Goal: Transaction & Acquisition: Purchase product/service

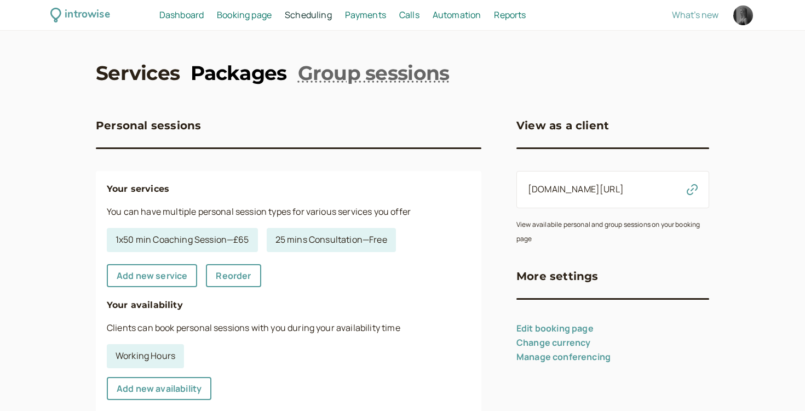
click at [238, 84] on link "Packages" at bounding box center [239, 72] width 96 height 27
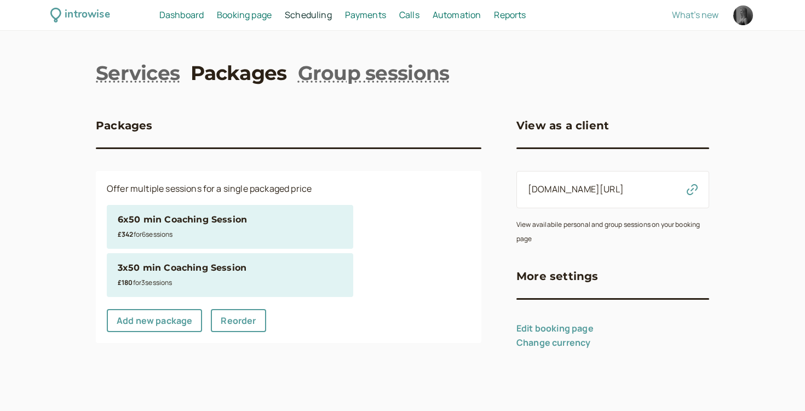
click at [181, 279] on div "£180 for 3 session s" at bounding box center [230, 282] width 225 height 14
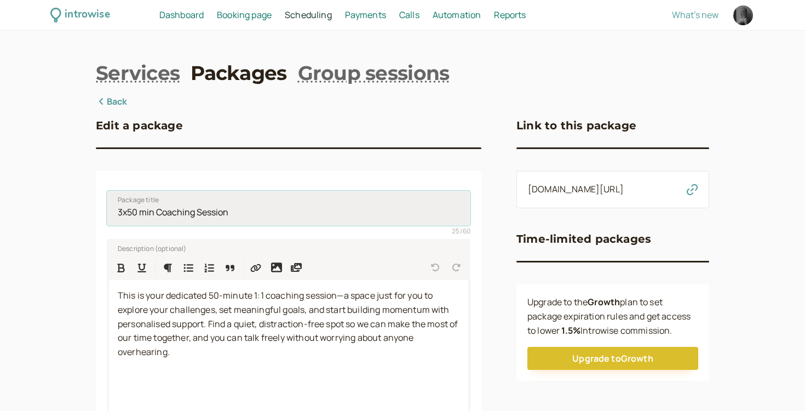
click at [151, 212] on input "3x50 min Coaching Session" at bounding box center [289, 208] width 364 height 35
click at [245, 208] on input "3x50 min Coaching Session" at bounding box center [289, 208] width 364 height 35
click at [116, 106] on link "Back" at bounding box center [112, 102] width 32 height 14
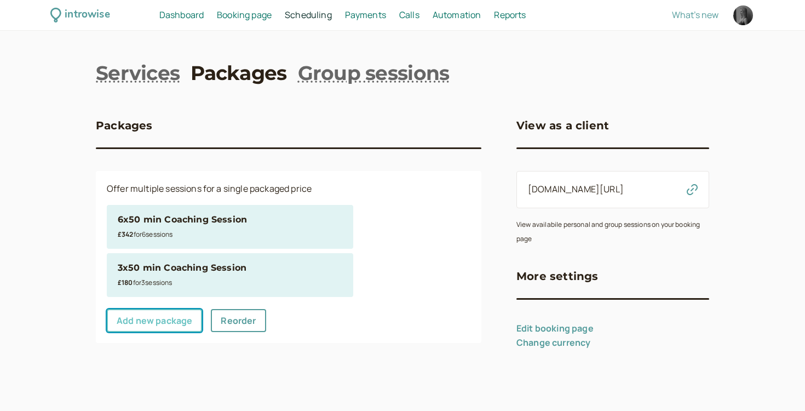
click at [180, 320] on link "Add new package" at bounding box center [154, 320] width 95 height 23
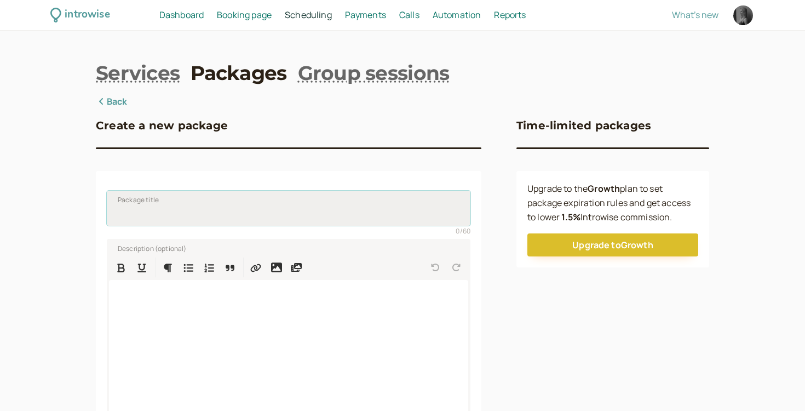
click at [179, 215] on input "Package title" at bounding box center [289, 208] width 364 height 35
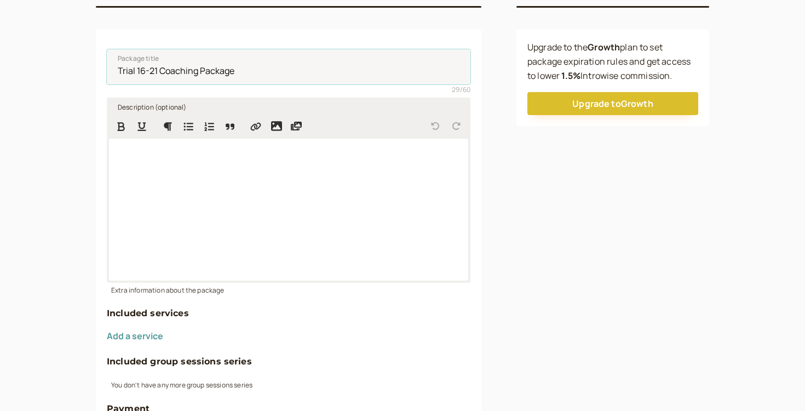
scroll to position [155, 0]
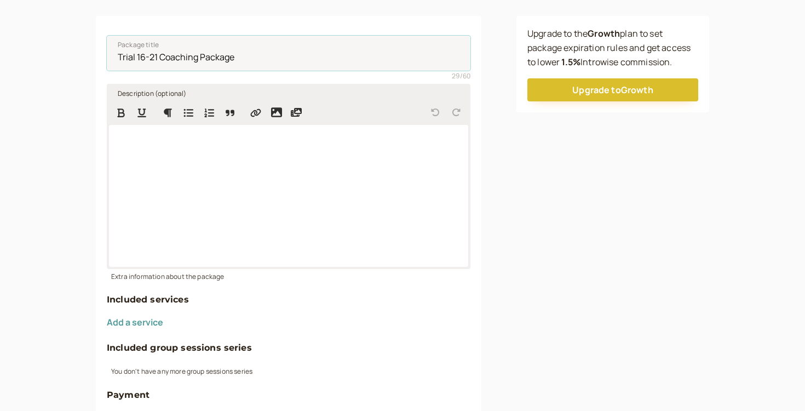
type input "Trial 16-21 Coaching Package"
click at [183, 151] on div at bounding box center [288, 196] width 359 height 142
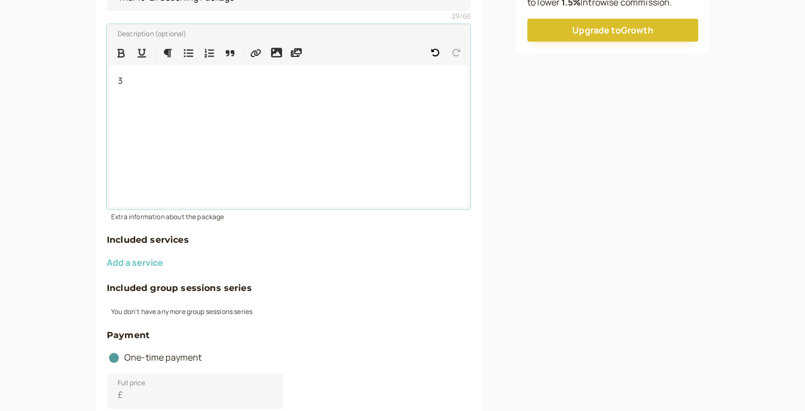
scroll to position [220, 0]
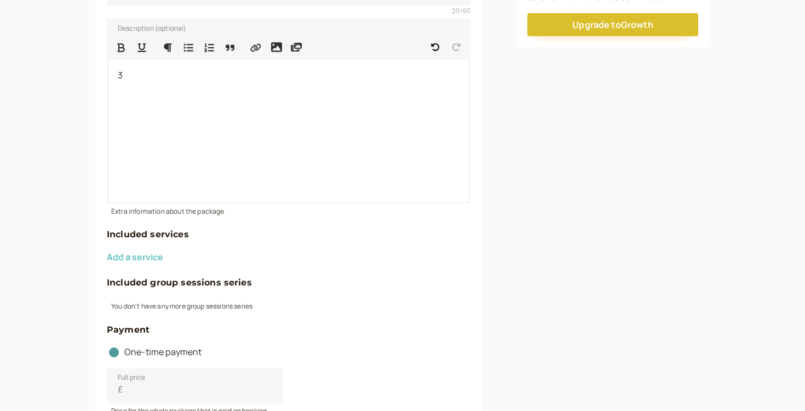
click at [146, 253] on button "Add a service" at bounding box center [135, 257] width 56 height 10
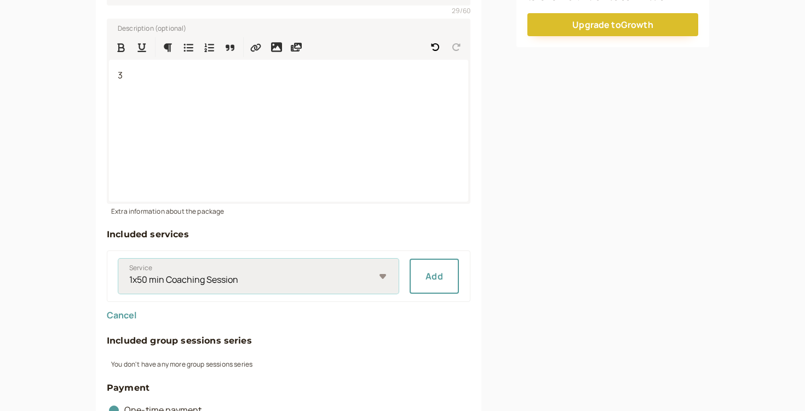
click at [385, 282] on select "1x50 min Coaching Session 25 mins Consultation" at bounding box center [258, 276] width 280 height 35
click at [118, 259] on select "1x50 min Coaching Session 25 mins Consultation" at bounding box center [258, 276] width 280 height 35
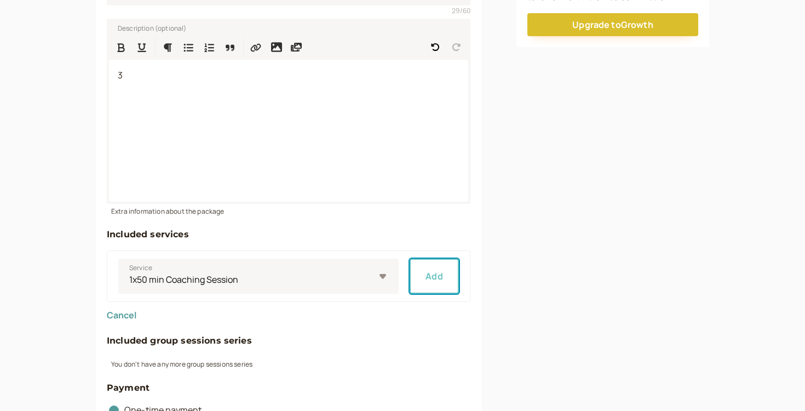
click at [422, 269] on button "Add" at bounding box center [434, 276] width 49 height 35
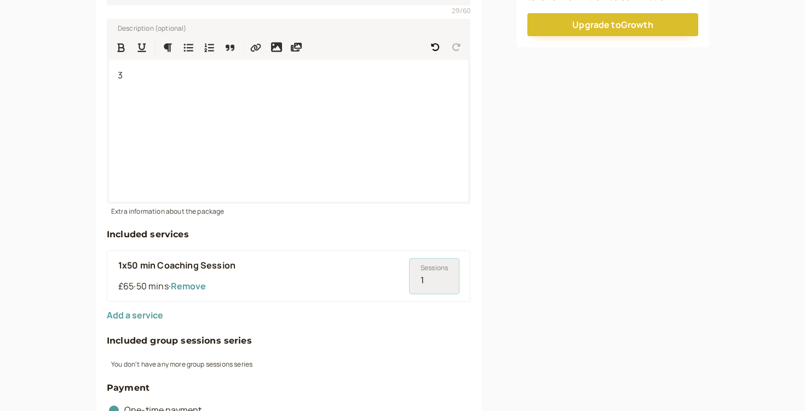
click at [444, 275] on input "1" at bounding box center [434, 276] width 49 height 35
click at [444, 275] on input "2" at bounding box center [434, 276] width 49 height 35
type input "3"
click at [444, 275] on input "3" at bounding box center [434, 276] width 49 height 35
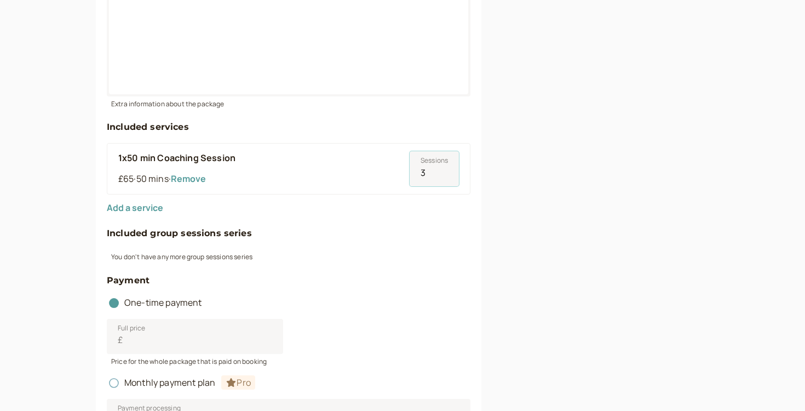
scroll to position [332, 0]
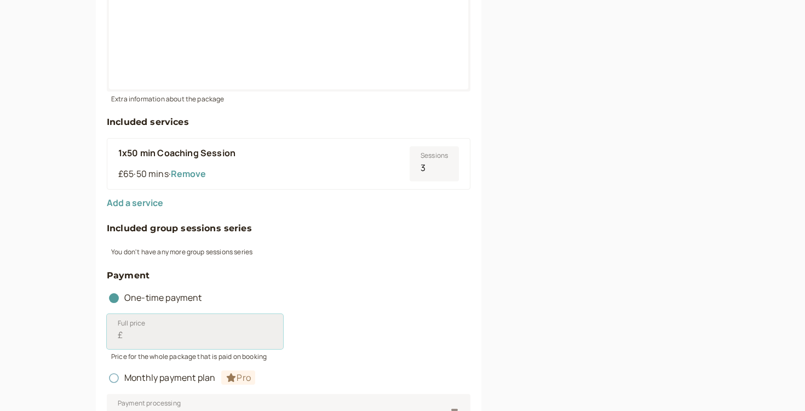
click at [181, 343] on input "Full price £" at bounding box center [195, 331] width 176 height 35
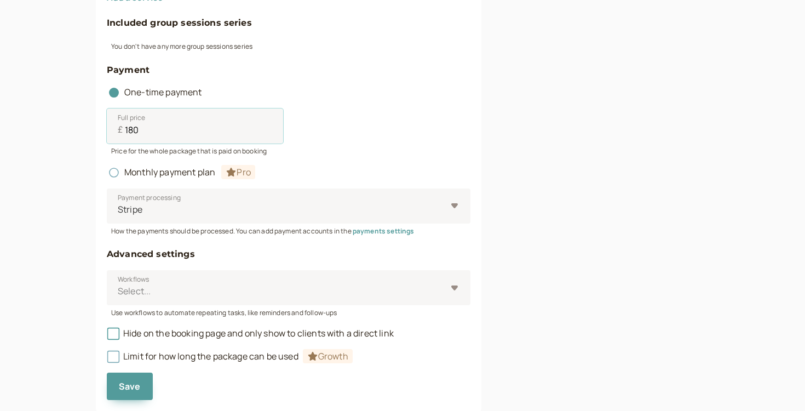
scroll to position [543, 0]
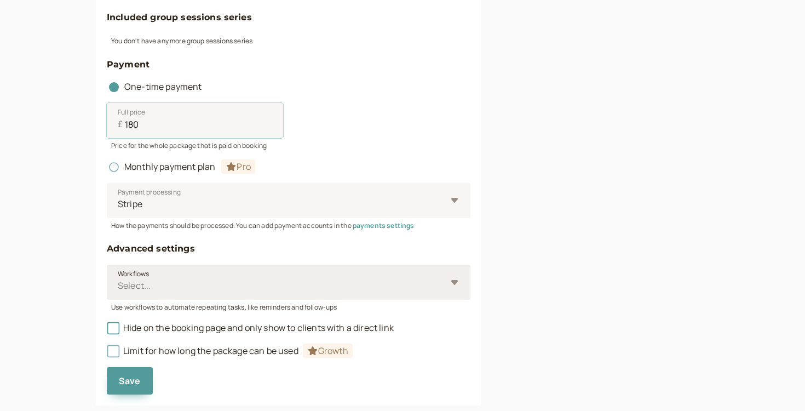
type input "180"
click at [176, 279] on div at bounding box center [282, 285] width 330 height 15
click at [118, 279] on input "Workflows Select..." at bounding box center [118, 285] width 2 height 13
click at [176, 279] on div at bounding box center [282, 285] width 330 height 15
click at [118, 279] on input "Workflows Select is focused ,type to refine list, press Down to open the menu, …" at bounding box center [118, 285] width 2 height 13
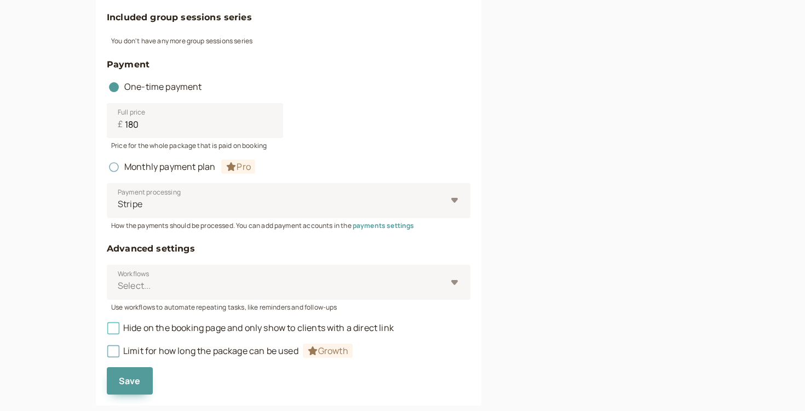
click at [171, 326] on span "Hide on the booking page and only show to clients with a direct link" at bounding box center [250, 328] width 287 height 12
click at [107, 331] on input "Hide on the booking page and only show to clients with a direct link" at bounding box center [107, 331] width 0 height 0
click at [159, 352] on span "Limit for how long the package can be used Growth" at bounding box center [230, 351] width 246 height 12
click at [114, 352] on icon at bounding box center [114, 351] width 8 height 8
click at [130, 372] on button "Save" at bounding box center [130, 380] width 46 height 27
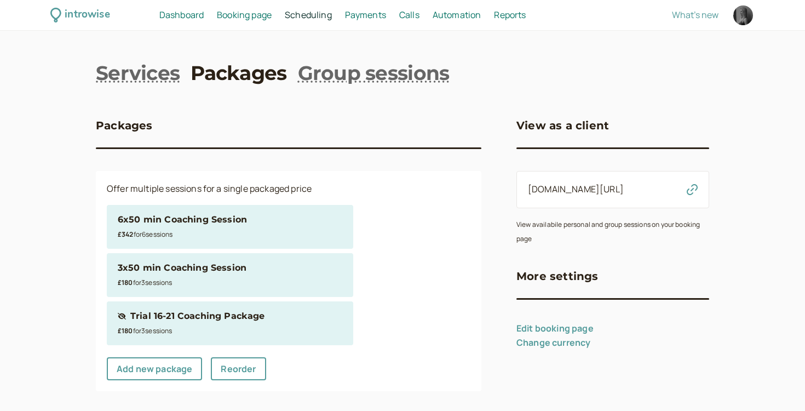
click at [174, 317] on div "Trial 16-21 Coaching Package" at bounding box center [197, 316] width 134 height 14
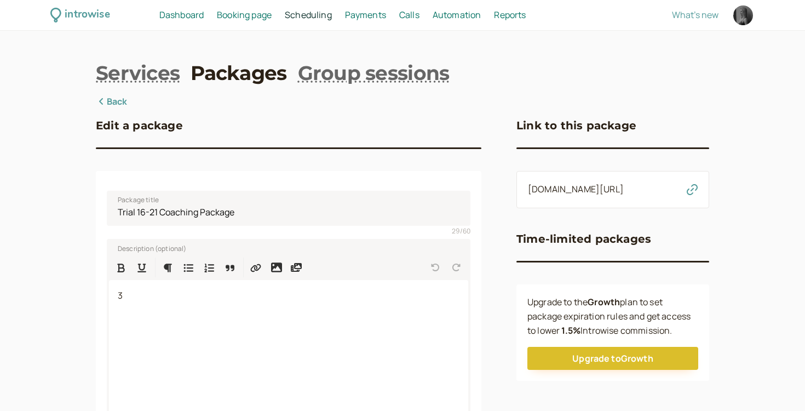
click at [206, 72] on link "Packages" at bounding box center [239, 72] width 96 height 27
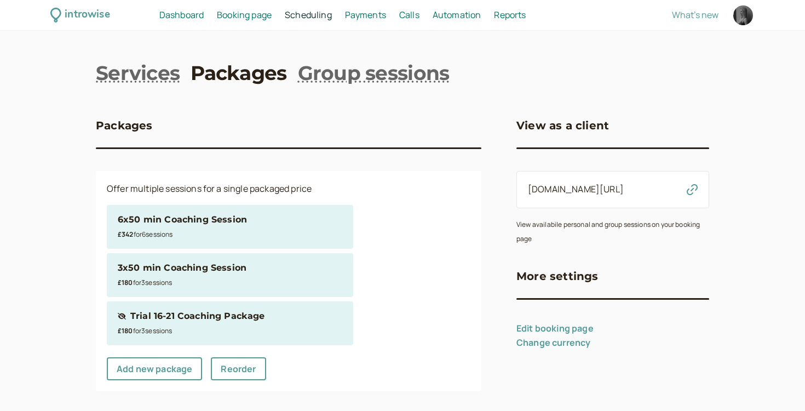
click at [175, 270] on div "3x50 min Coaching Session" at bounding box center [182, 268] width 129 height 14
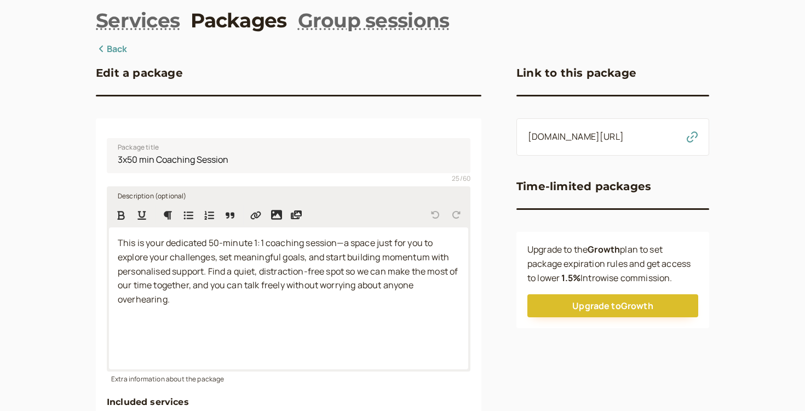
scroll to position [58, 0]
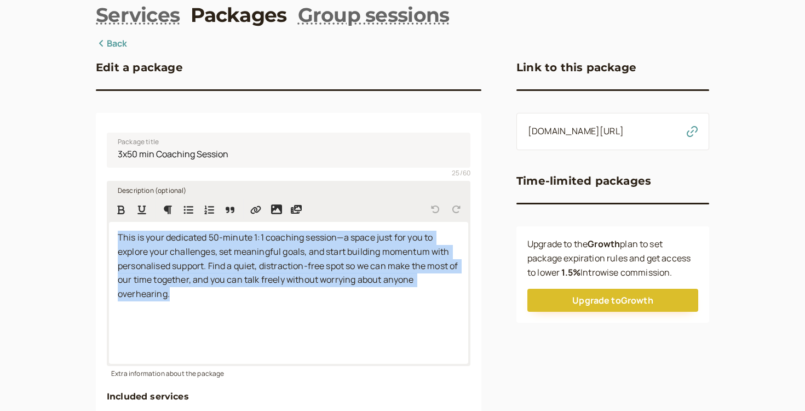
drag, startPoint x: 118, startPoint y: 236, endPoint x: 211, endPoint y: 308, distance: 117.6
click at [211, 308] on div "This is your dedicated 50-minute 1:1 coaching session—a space just for you to e…" at bounding box center [288, 293] width 359 height 142
copy span "This is your dedicated 50-minute 1:1 coaching session—a space just for you to e…"
click at [211, 2] on link "Packages" at bounding box center [239, 14] width 96 height 27
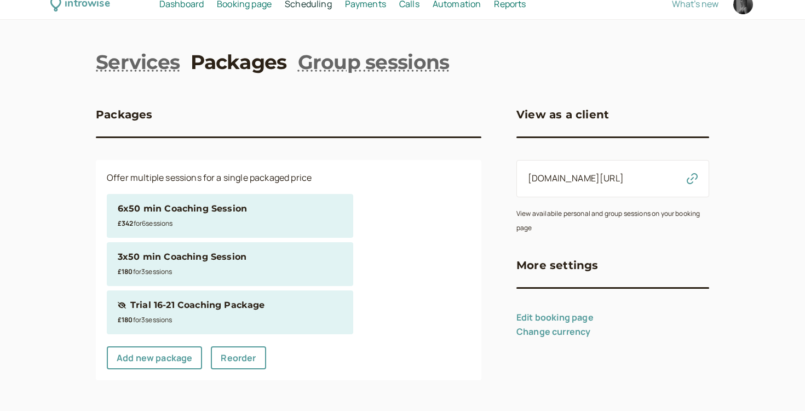
click at [216, 59] on link "Packages" at bounding box center [239, 61] width 96 height 27
click at [195, 304] on div "Trial 16-21 Coaching Package" at bounding box center [197, 305] width 134 height 14
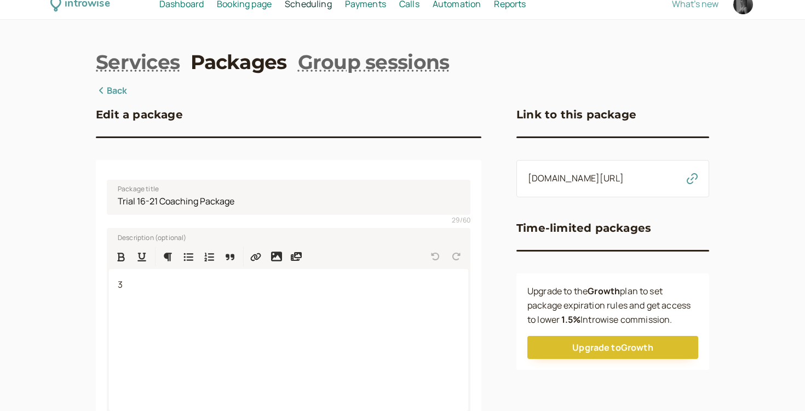
click at [212, 288] on p "3" at bounding box center [289, 285] width 342 height 14
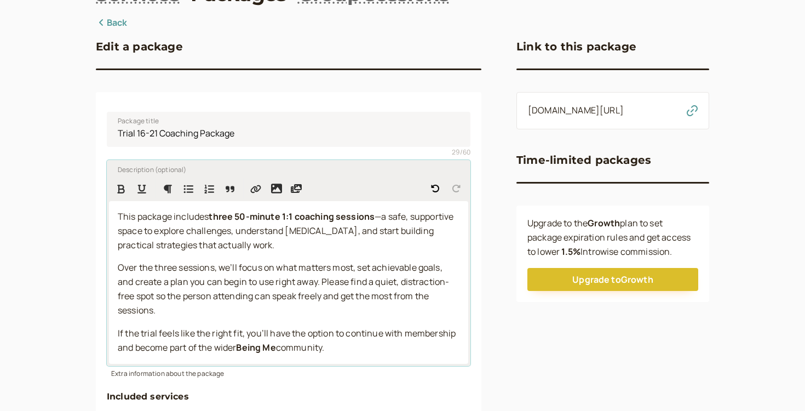
scroll to position [83, 0]
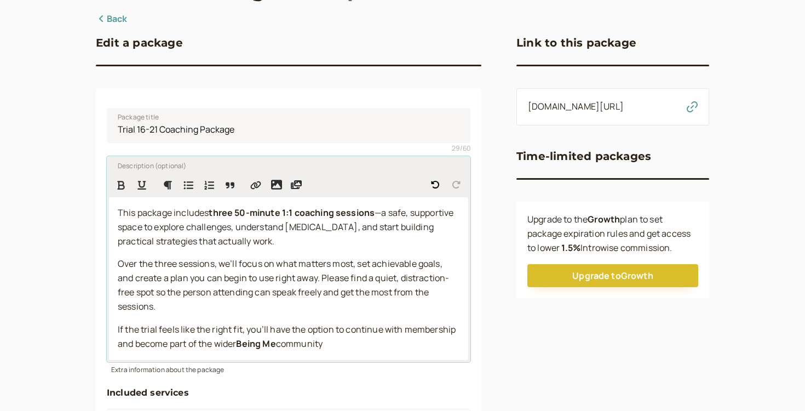
drag, startPoint x: 292, startPoint y: 347, endPoint x: 340, endPoint y: 347, distance: 47.1
click at [340, 347] on p "If the trial feels like the right fit, you’ll have the option to continue with …" at bounding box center [289, 337] width 342 height 28
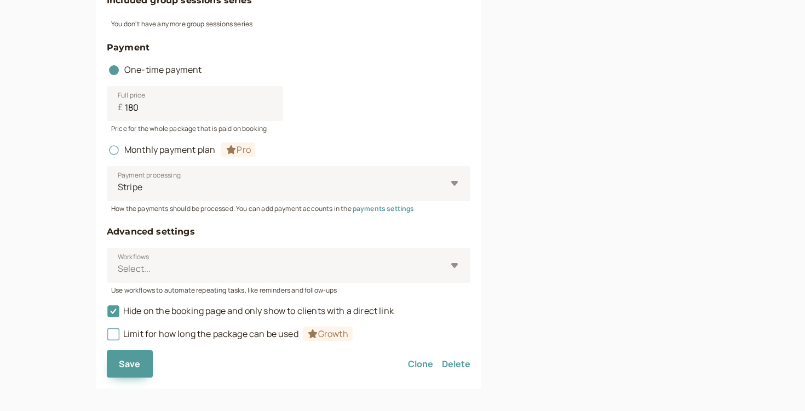
scroll to position [589, 0]
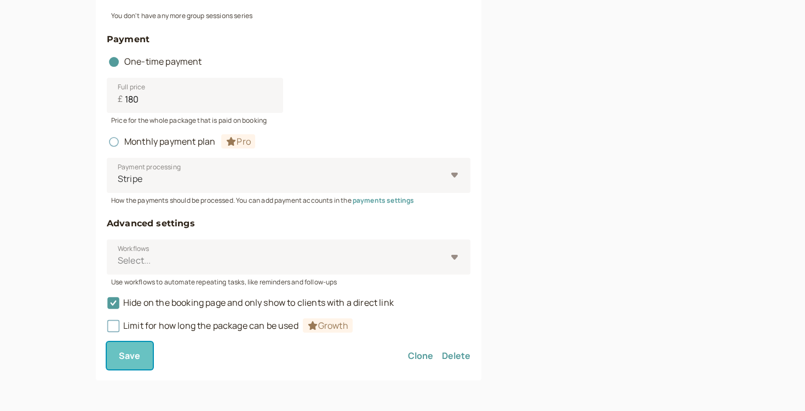
click at [127, 364] on button "Save" at bounding box center [130, 355] width 46 height 27
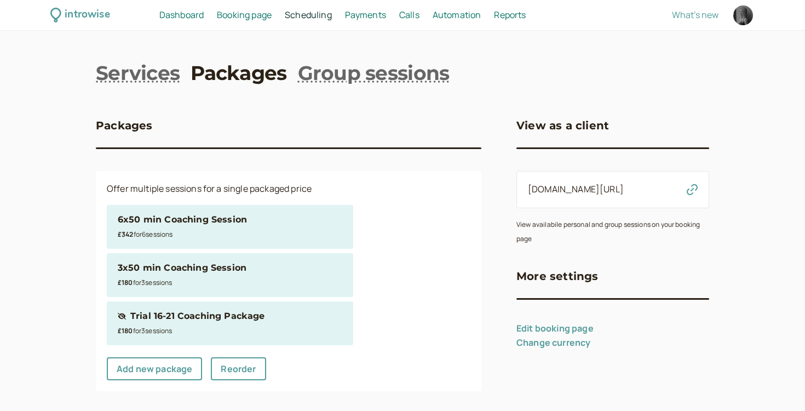
click at [174, 320] on div "Trial 16-21 Coaching Package" at bounding box center [197, 316] width 134 height 14
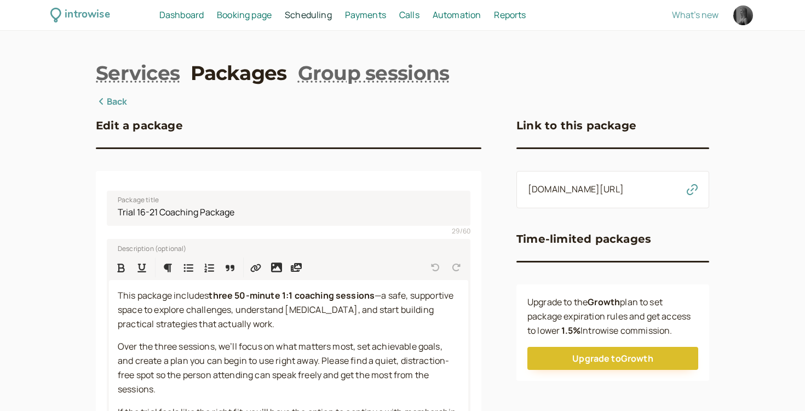
click at [685, 205] on div "introwise.com/ellie-adhdcoaching/packages/ALErgF1ajHcviQhHZtQm" at bounding box center [613, 189] width 193 height 37
click at [690, 195] on icon "button" at bounding box center [692, 189] width 11 height 11
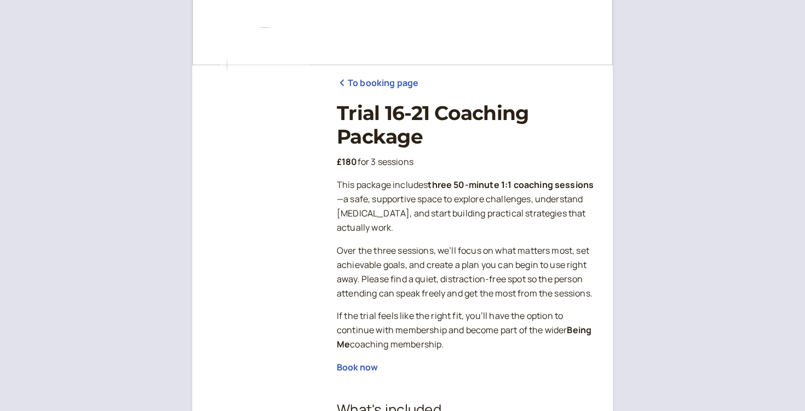
scroll to position [71, 0]
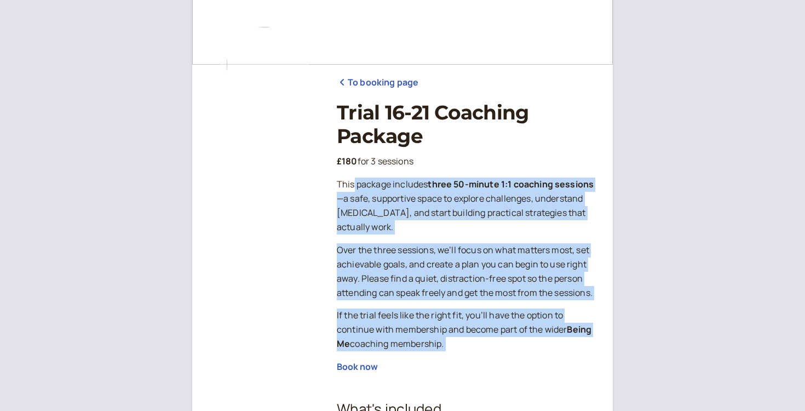
drag, startPoint x: 352, startPoint y: 180, endPoint x: 441, endPoint y: 373, distance: 213.0
click at [441, 373] on div "This package includes three 50-minute 1:1 coaching sessions —a safe, supportive…" at bounding box center [466, 373] width 259 height 393
click at [443, 351] on p "If the trial feels like the right fit, you’ll have the option to continue with …" at bounding box center [466, 329] width 259 height 43
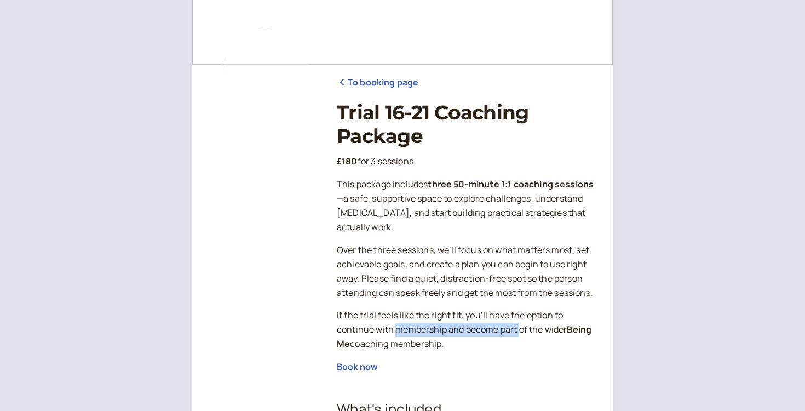
drag, startPoint x: 395, startPoint y: 339, endPoint x: 520, endPoint y: 341, distance: 124.9
click at [519, 341] on p "If the trial feels like the right fit, you’ll have the option to continue with …" at bounding box center [466, 329] width 259 height 43
click at [520, 341] on p "If the trial feels like the right fit, you’ll have the option to continue with …" at bounding box center [466, 329] width 259 height 43
drag, startPoint x: 468, startPoint y: 337, endPoint x: 554, endPoint y: 360, distance: 89.5
click at [554, 351] on p "If the trial feels like the right fit, you’ll have the option to continue with …" at bounding box center [466, 329] width 259 height 43
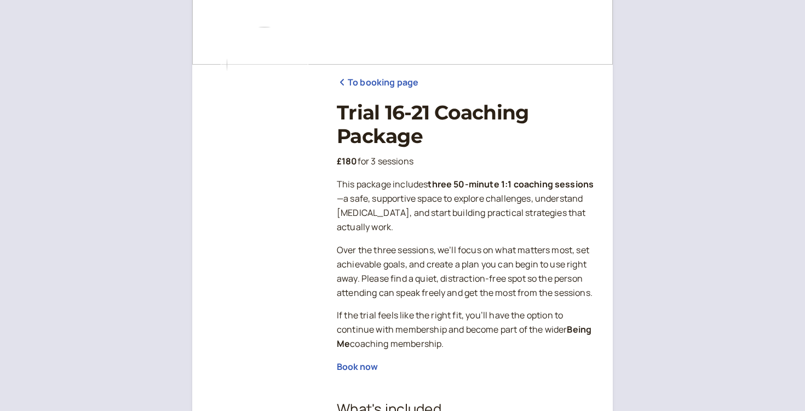
click at [554, 351] on p "If the trial feels like the right fit, you’ll have the option to continue with …" at bounding box center [466, 329] width 259 height 43
drag, startPoint x: 456, startPoint y: 347, endPoint x: 556, endPoint y: 358, distance: 100.9
click at [556, 351] on p "If the trial feels like the right fit, you’ll have the option to continue with …" at bounding box center [466, 329] width 259 height 43
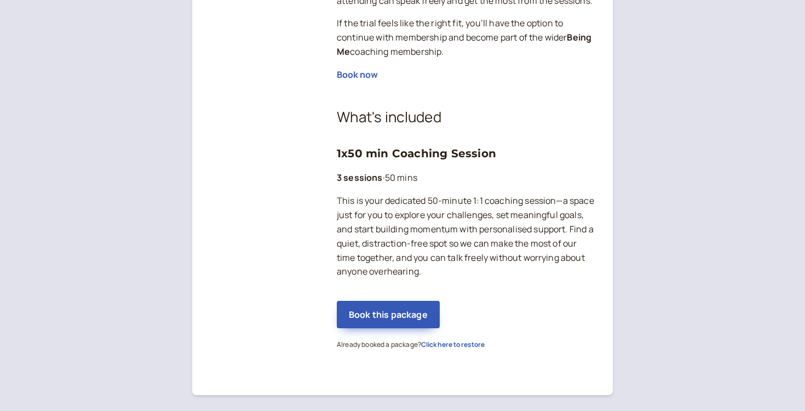
scroll to position [366, 0]
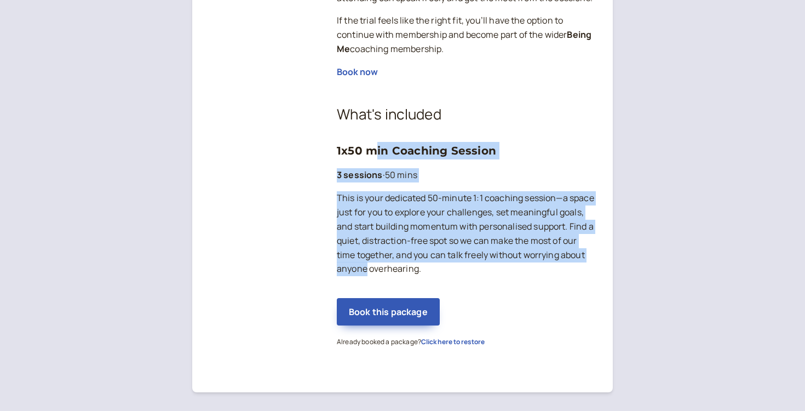
drag, startPoint x: 374, startPoint y: 168, endPoint x: 430, endPoint y: 282, distance: 127.1
click at [430, 276] on div "What's included 1x50 min Coaching Session 3 sessions · 50 mins This is your ded…" at bounding box center [466, 190] width 259 height 173
click at [430, 276] on p "This is your dedicated 50-minute 1:1 coaching session—a space just for you to e…" at bounding box center [466, 233] width 259 height 85
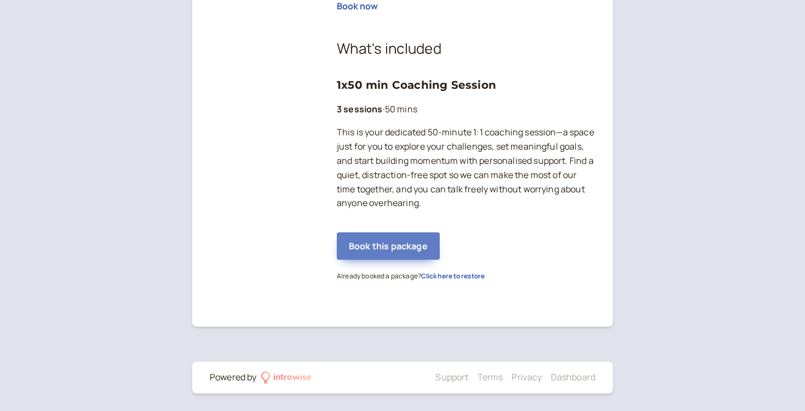
scroll to position [445, 0]
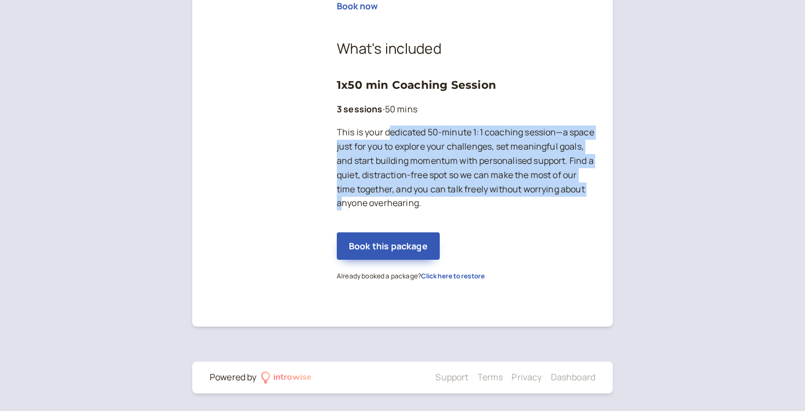
drag, startPoint x: 388, startPoint y: 131, endPoint x: 409, endPoint y: 209, distance: 80.7
click at [408, 209] on p "This is your dedicated 50-minute 1:1 coaching session—a space just for you to e…" at bounding box center [466, 167] width 259 height 85
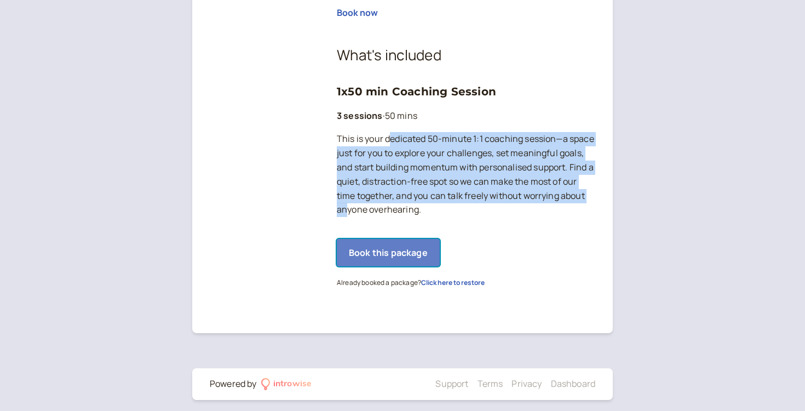
click at [401, 261] on button "Book this package" at bounding box center [388, 252] width 103 height 27
